Goal: Communication & Community: Ask a question

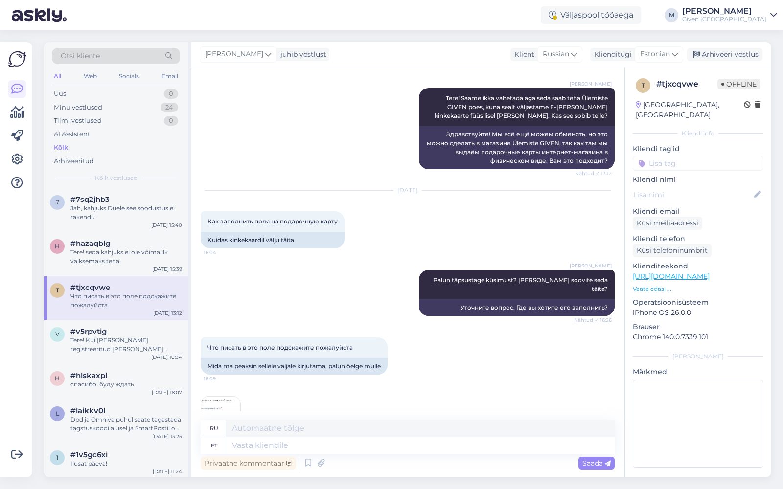
scroll to position [244, 0]
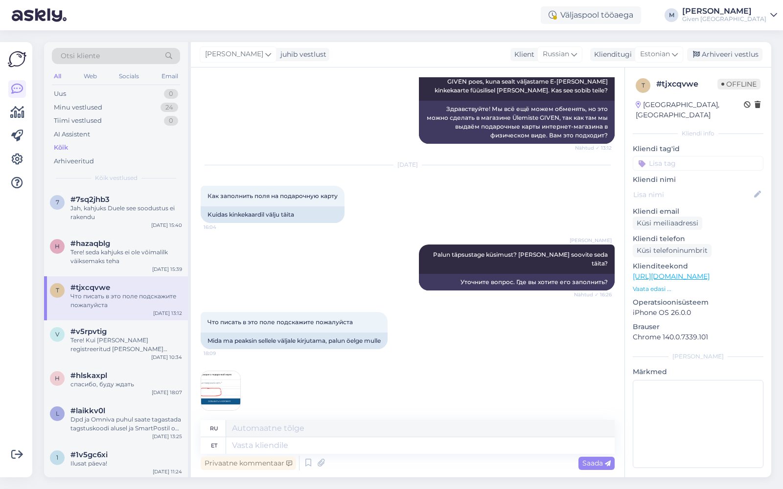
click at [204, 388] on img at bounding box center [220, 390] width 39 height 39
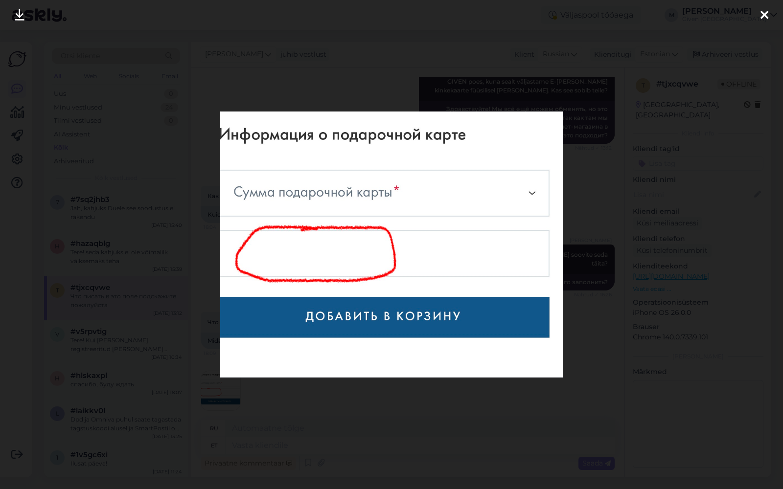
click at [765, 13] on icon at bounding box center [764, 15] width 8 height 13
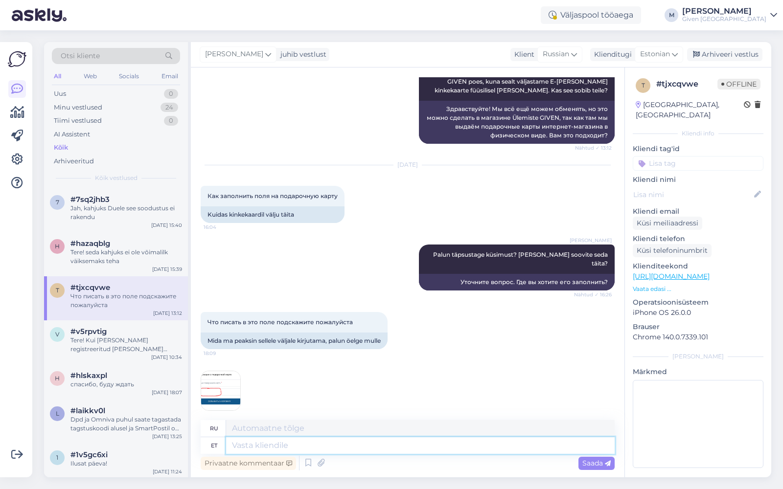
drag, startPoint x: 400, startPoint y: 445, endPoint x: 396, endPoint y: 422, distance: 22.8
click at [400, 444] on textarea at bounding box center [420, 445] width 388 height 17
type textarea "Tere!"
type textarea "Привет!"
type textarea "Tere! Sinna pa"
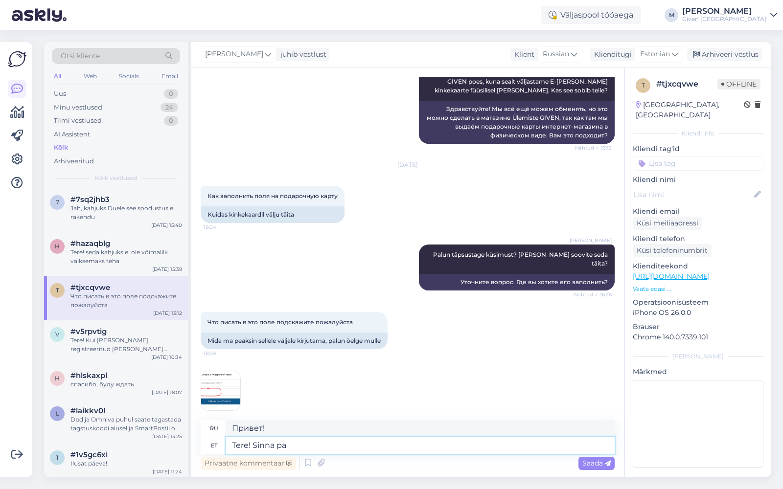
type textarea "Привет"
type textarea "Tere! Sinna palun mä"
type textarea "Здравствуйте! Пожалуйста, заходите."
type textarea "Tere! Sinna palun märkige o"
type textarea "Здравствуйте! Пожалуйста, войдите туда."
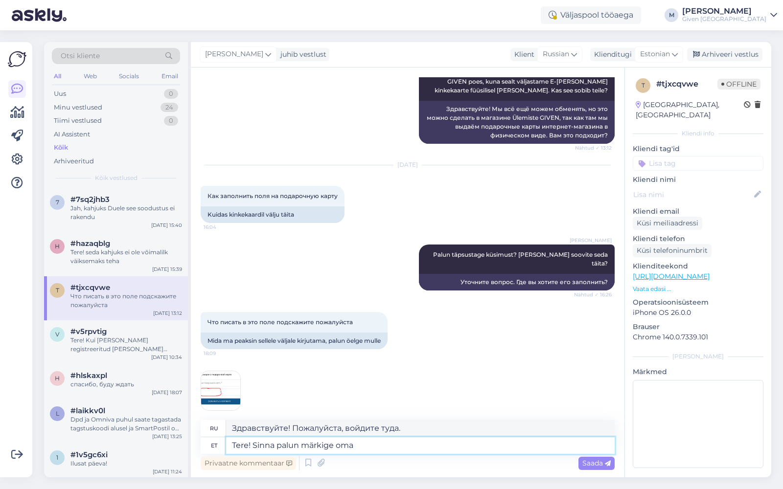
type textarea "Tere! Sinna palun märkige oma n"
type textarea "Здравствуйте! Пожалуйста, введите ваш"
type textarea "Tere! Sinna palun märkige oma nimi"
type textarea "Здравствуйте! Пожалуйста, введите своё имя."
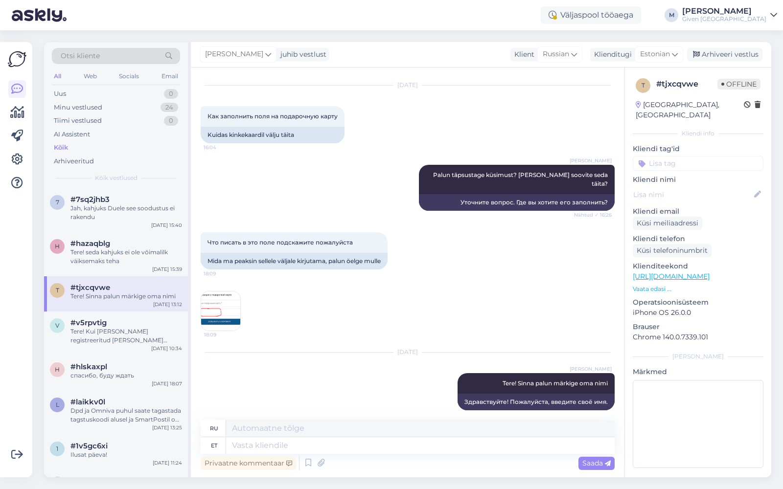
click at [235, 307] on img at bounding box center [220, 311] width 39 height 39
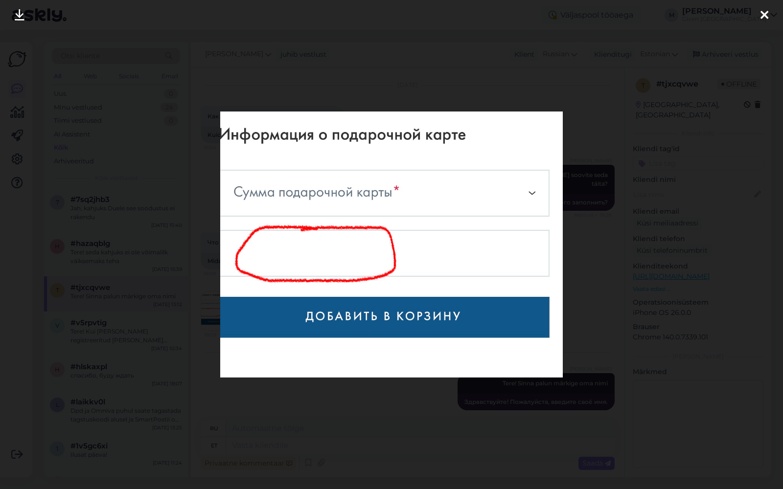
click at [768, 17] on icon at bounding box center [764, 15] width 8 height 13
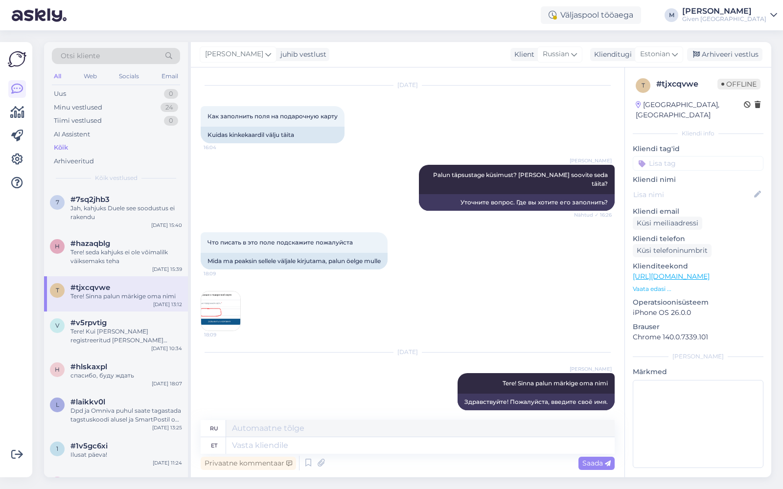
click at [213, 292] on img at bounding box center [220, 311] width 39 height 39
